Goal: Task Accomplishment & Management: Use online tool/utility

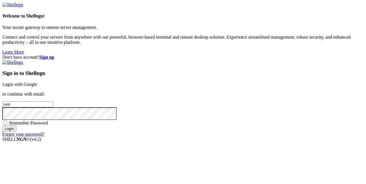
click at [16, 131] on input "Login" at bounding box center [9, 128] width 14 height 6
click at [190, 121] on div "Remember Password" at bounding box center [182, 123] width 361 height 6
click at [16, 131] on input "Login" at bounding box center [9, 128] width 14 height 6
click at [237, 79] on div "Sign in to Shellngn Login with Google or continue with email: root Remember Pas…" at bounding box center [182, 98] width 361 height 77
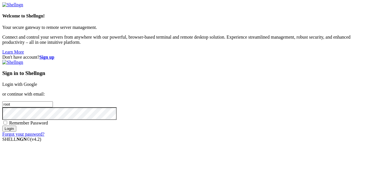
click at [37, 82] on link "Login with Google" at bounding box center [19, 84] width 35 height 5
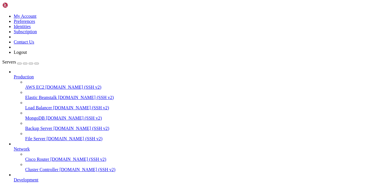
scroll to position [77, 0]
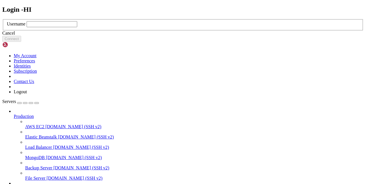
click at [77, 27] on input "text" at bounding box center [52, 24] width 51 height 6
paste input "hapapp"
type input "hapapp"
click at [21, 42] on button "Connect" at bounding box center [11, 39] width 19 height 6
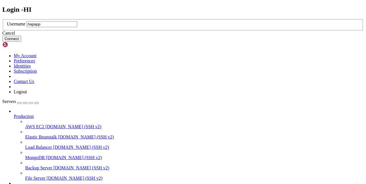
type input "hapapp"
click at [21, 42] on button "Connect" at bounding box center [11, 39] width 19 height 6
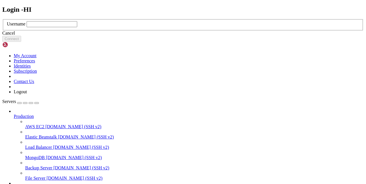
drag, startPoint x: 176, startPoint y: 119, endPoint x: 138, endPoint y: 14, distance: 111.6
click at [176, 36] on div "Cancel" at bounding box center [182, 33] width 361 height 5
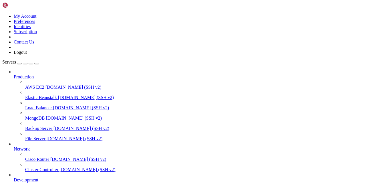
click at [19, 63] on div "button" at bounding box center [19, 63] width 0 height 0
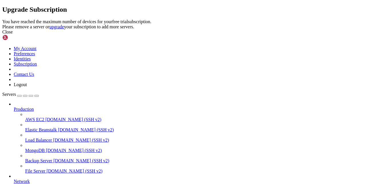
click at [251, 35] on div "Close" at bounding box center [182, 31] width 361 height 5
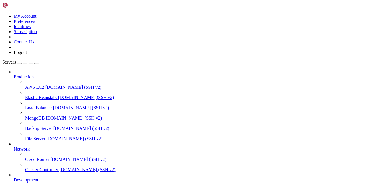
click at [2, 14] on link at bounding box center [2, 14] width 0 height 0
click at [31, 29] on link "Identities" at bounding box center [22, 26] width 17 height 5
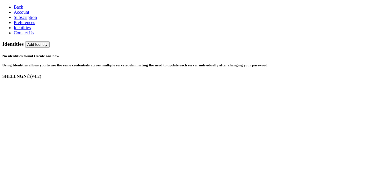
click at [230, 54] on h5 "No identities found. Create one now. Using Identities allows you to use the sam…" at bounding box center [182, 61] width 361 height 14
click at [60, 54] on link "Create one now." at bounding box center [47, 56] width 26 height 4
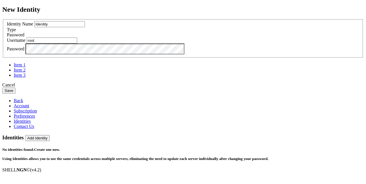
click at [77, 43] on input "root" at bounding box center [52, 40] width 51 height 6
paste input "hapapp"
type input "hapapp"
drag, startPoint x: 141, startPoint y: 69, endPoint x: 139, endPoint y: 72, distance: 3.3
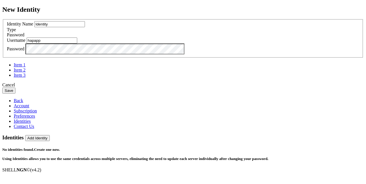
click at [85, 27] on input "Identity" at bounding box center [59, 24] width 51 height 6
type input "HI"
click at [15, 93] on button "Save" at bounding box center [8, 90] width 13 height 6
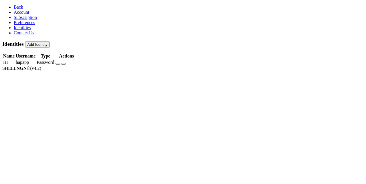
click at [14, 5] on span "Back" at bounding box center [18, 7] width 9 height 5
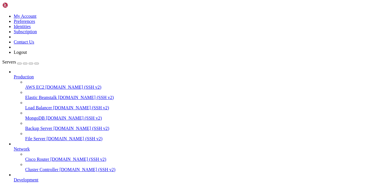
scroll to position [77, 0]
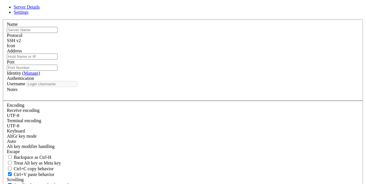
type input "HI"
type input "[TECHNICAL_ID]"
type input "22"
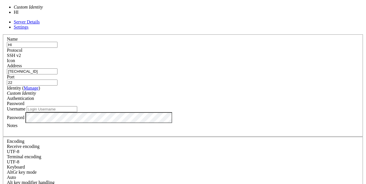
click at [143, 91] on div "Custom Identity" at bounding box center [183, 93] width 352 height 5
type input "hapapp"
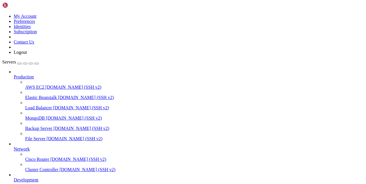
scroll to position [79, 0]
click at [323, 75] on div "build-021025.rar 10 KB / 26 MB build-021025.rar 0% 0 %" at bounding box center [183, 92] width 366 height 184
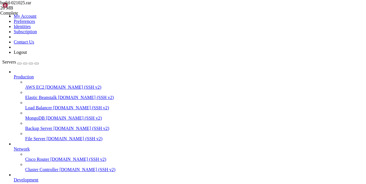
scroll to position [38, 0]
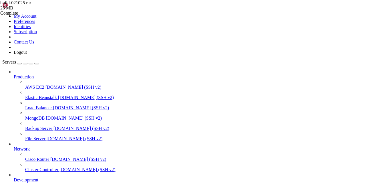
scroll to position [156, 0]
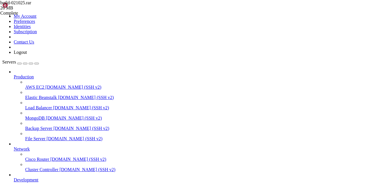
type input "/var/www/[DOMAIN_NAME][URL]"
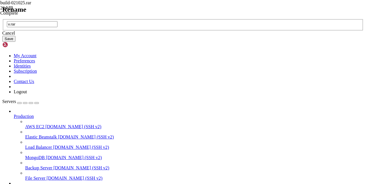
type input "v.rar"
click at [15, 42] on button "Save" at bounding box center [8, 39] width 13 height 6
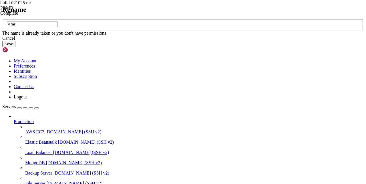
click at [204, 41] on div "Cancel" at bounding box center [182, 38] width 361 height 5
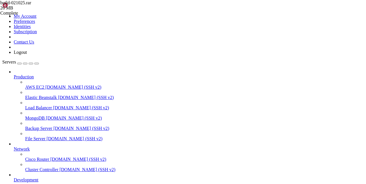
type input "/var/www/[DOMAIN_NAME]"
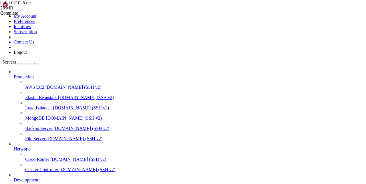
type input "/home/hapapp"
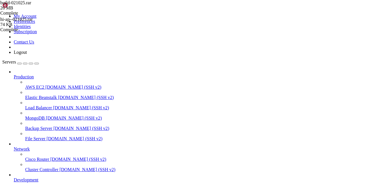
scroll to position [128, 0]
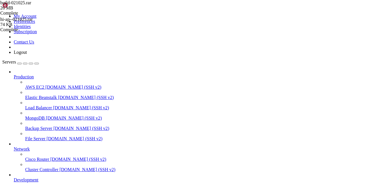
drag, startPoint x: 103, startPoint y: 8, endPoint x: 71, endPoint y: 8, distance: 32.0
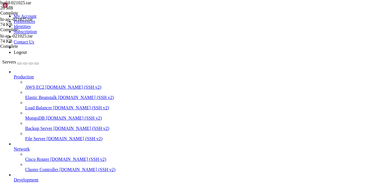
scroll to position [91, 0]
